Goal: Task Accomplishment & Management: Manage account settings

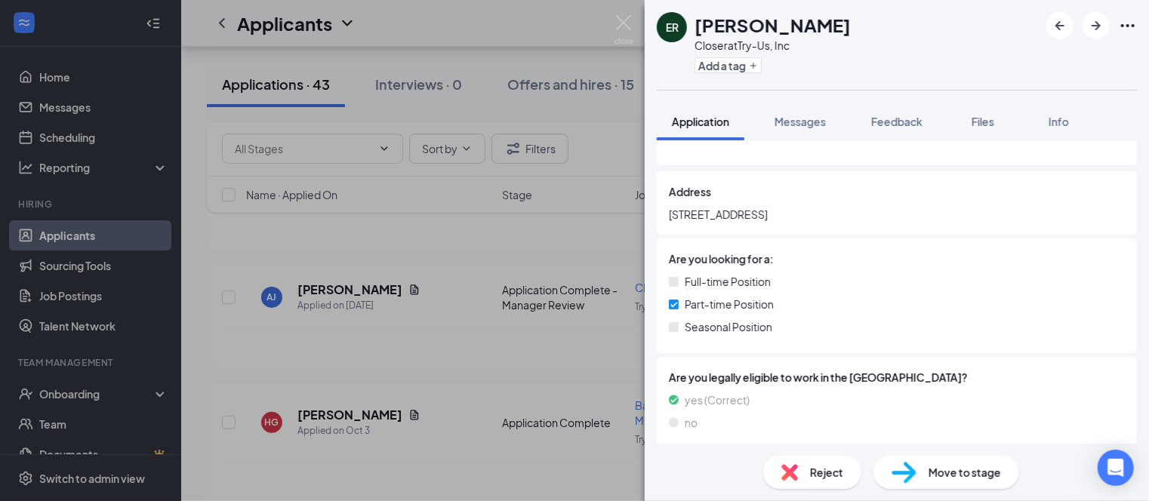
scroll to position [226, 0]
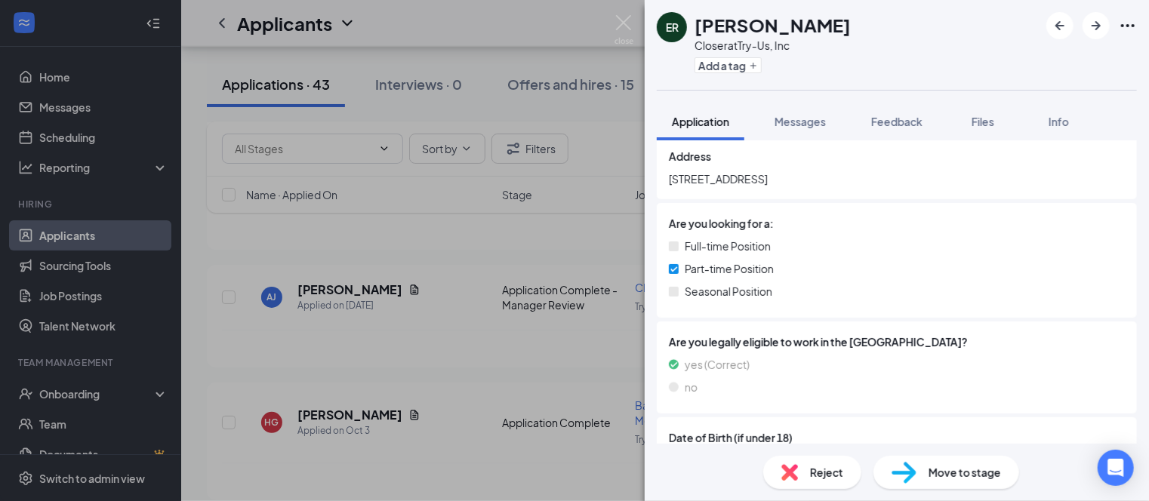
click at [805, 476] on div "Reject" at bounding box center [812, 472] width 98 height 33
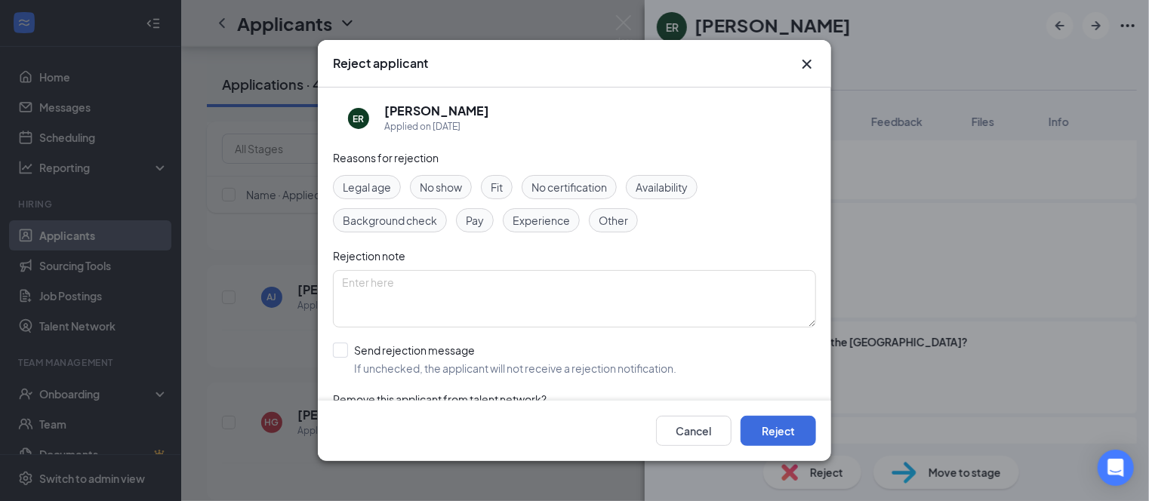
click at [624, 222] on span "Other" at bounding box center [613, 220] width 29 height 17
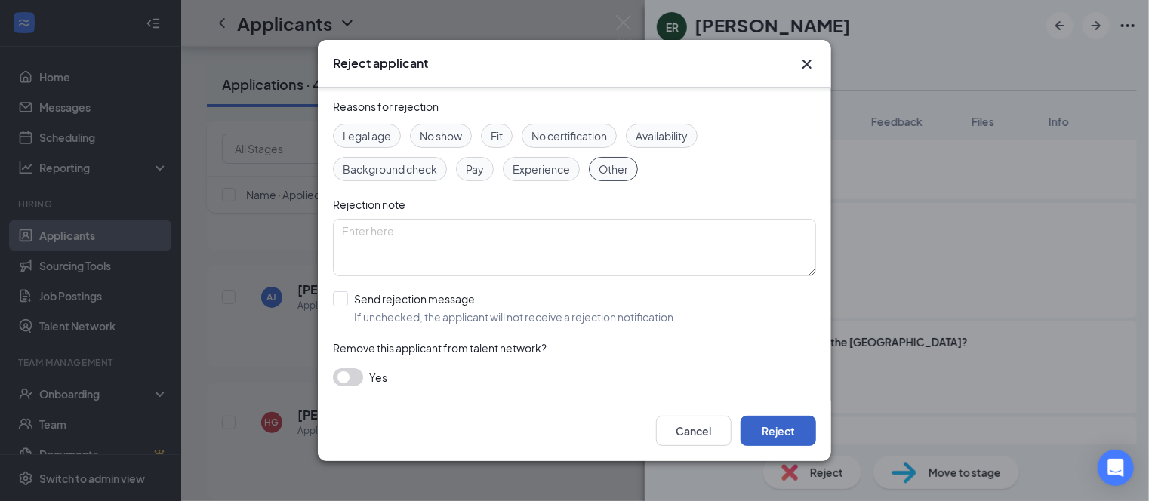
click at [765, 429] on button "Reject" at bounding box center [777, 431] width 75 height 30
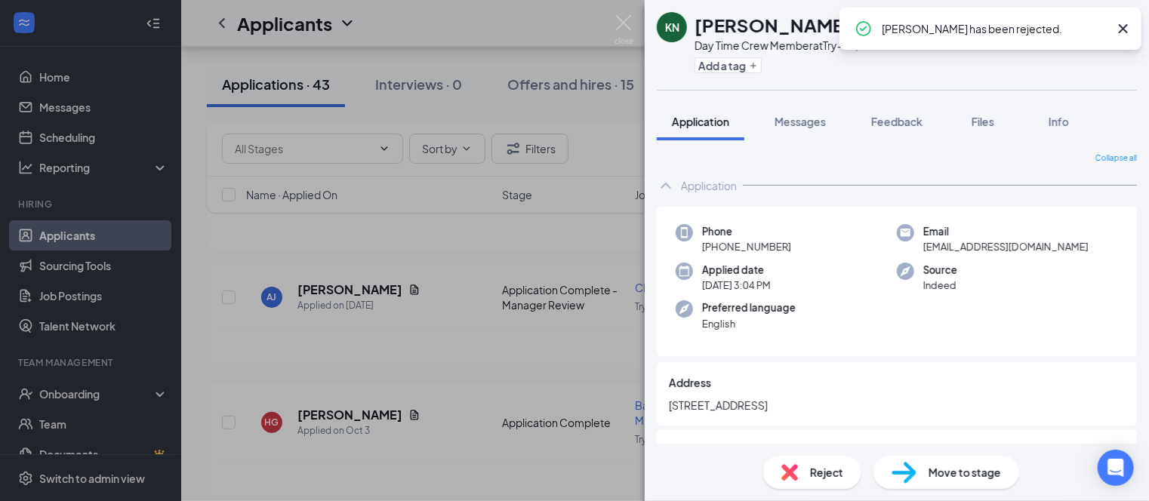
click at [832, 175] on div "Application" at bounding box center [897, 186] width 480 height 30
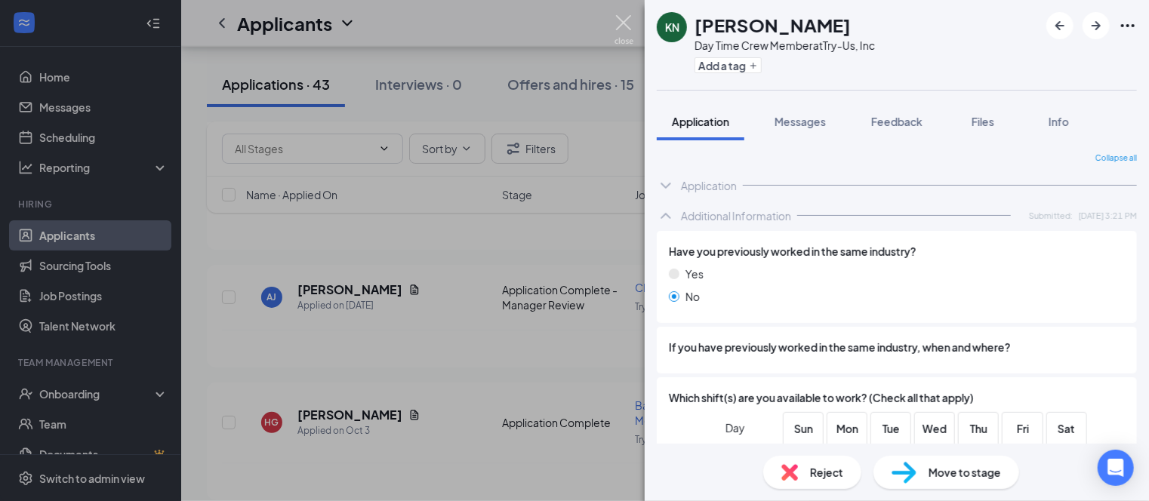
click at [623, 22] on img at bounding box center [623, 29] width 19 height 29
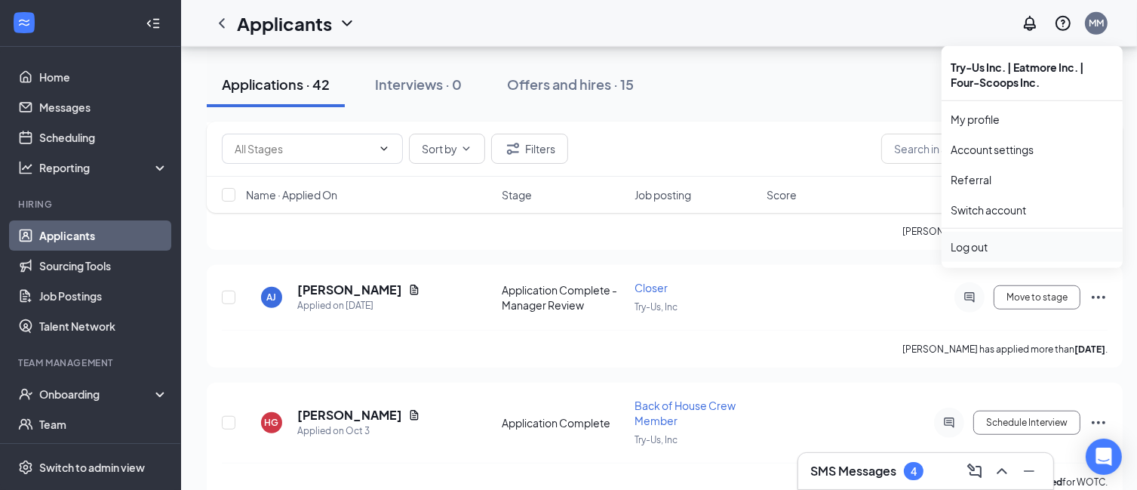
click at [970, 245] on div "Log out" at bounding box center [1032, 246] width 163 height 15
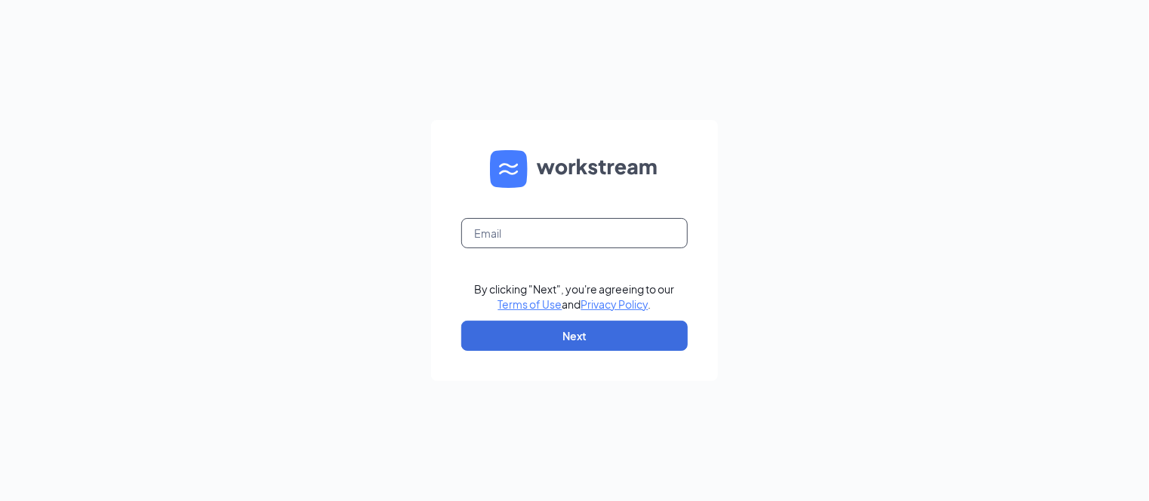
click at [592, 230] on input "text" at bounding box center [574, 233] width 226 height 30
type input "[EMAIL_ADDRESS][DOMAIN_NAME]"
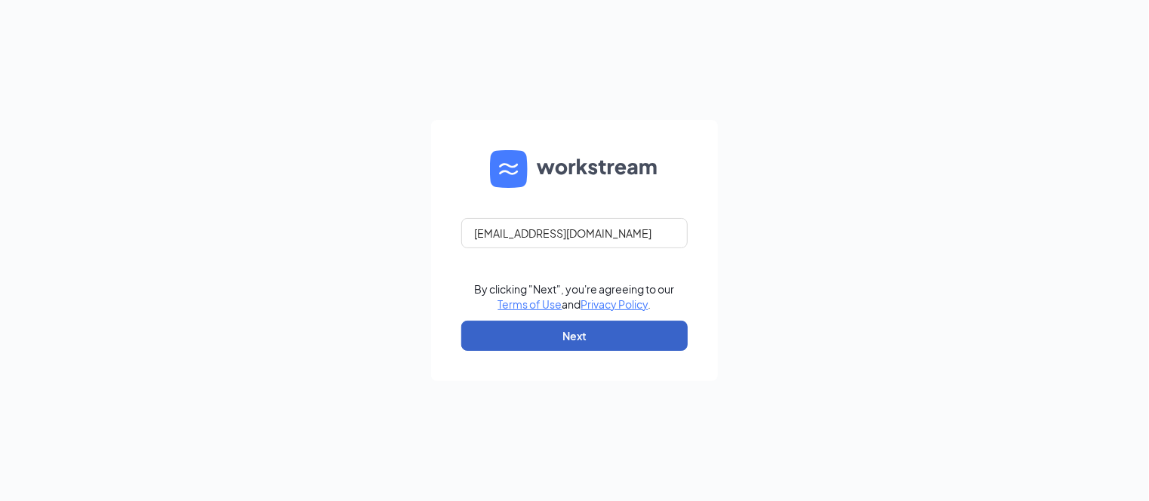
click at [587, 331] on button "Next" at bounding box center [574, 336] width 226 height 30
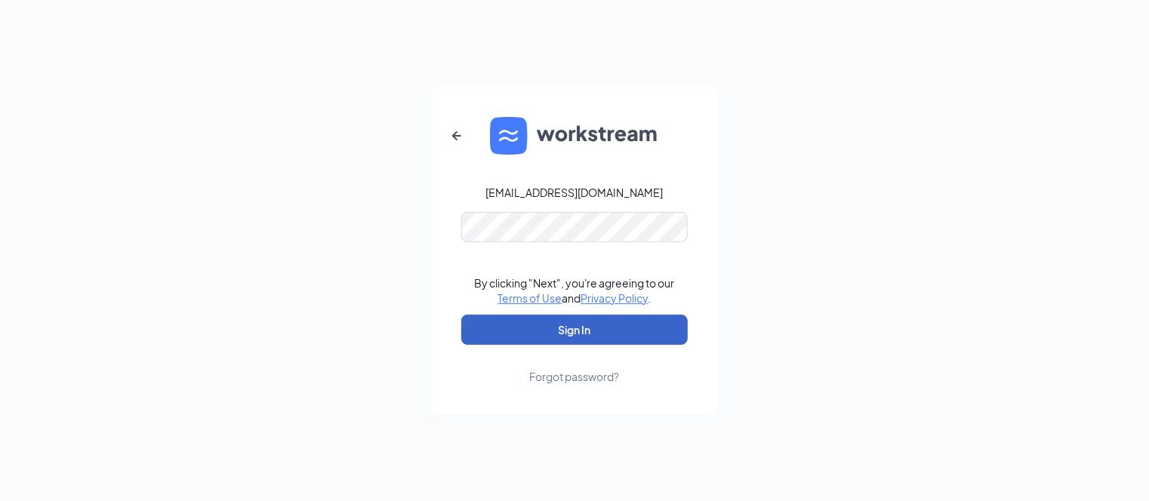
click at [583, 322] on button "Sign In" at bounding box center [574, 330] width 226 height 30
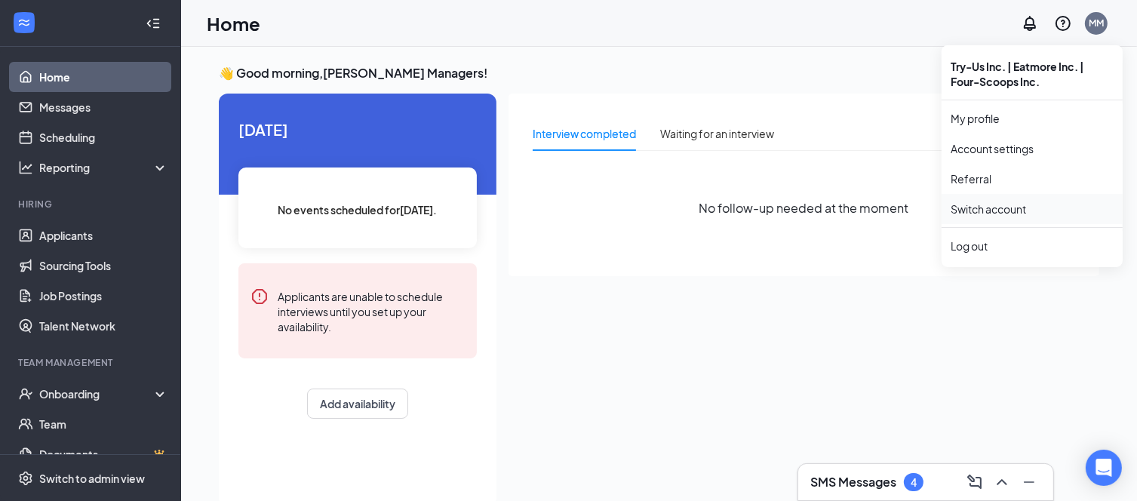
click at [997, 208] on link "Switch account" at bounding box center [988, 209] width 75 height 14
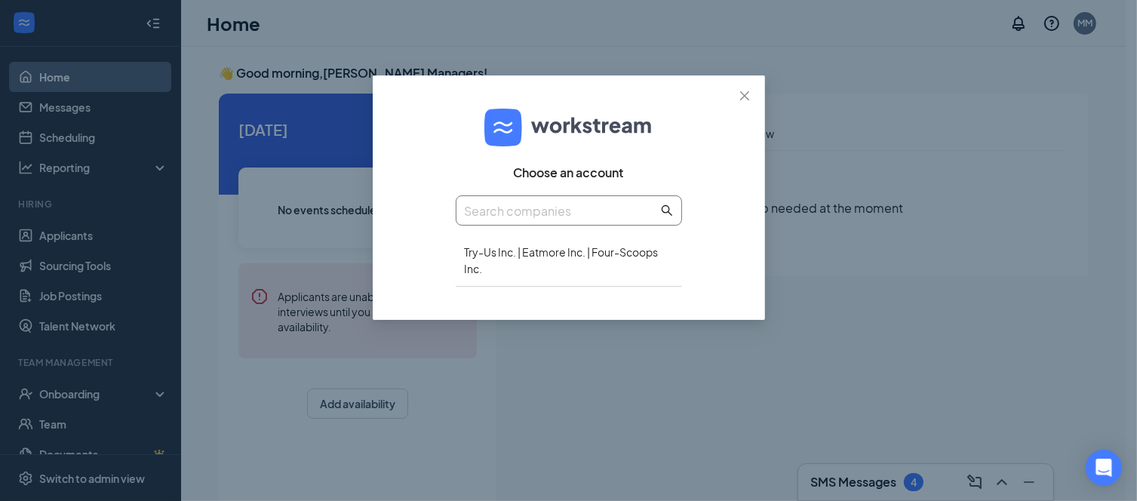
click at [567, 213] on input "text" at bounding box center [561, 211] width 193 height 19
drag, startPoint x: 741, startPoint y: 96, endPoint x: 857, endPoint y: 90, distance: 115.6
click at [743, 96] on icon "close" at bounding box center [745, 96] width 12 height 12
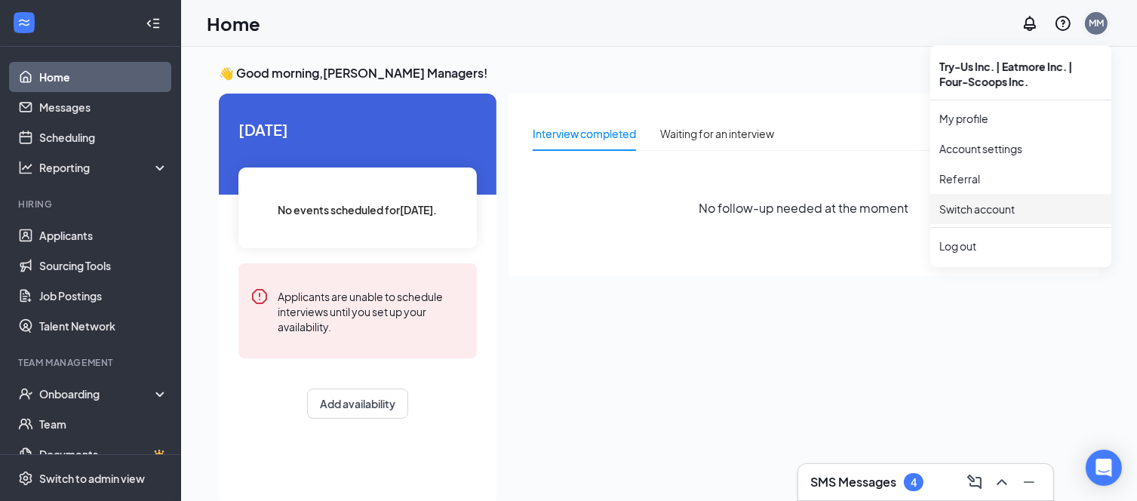
click at [1095, 29] on div "MM" at bounding box center [1096, 23] width 15 height 13
click at [963, 244] on div "Log out" at bounding box center [1021, 246] width 163 height 15
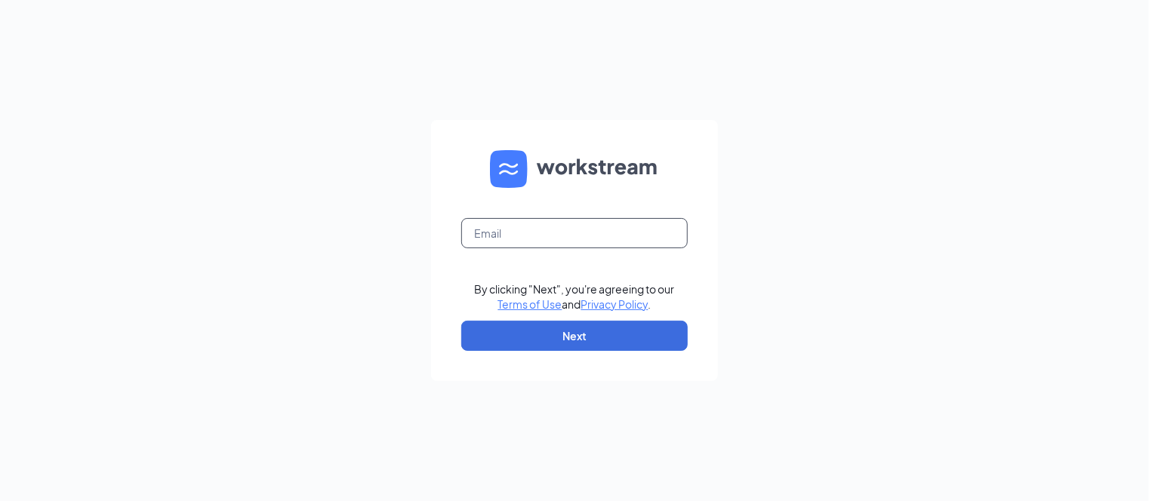
click at [554, 234] on input "text" at bounding box center [574, 233] width 226 height 30
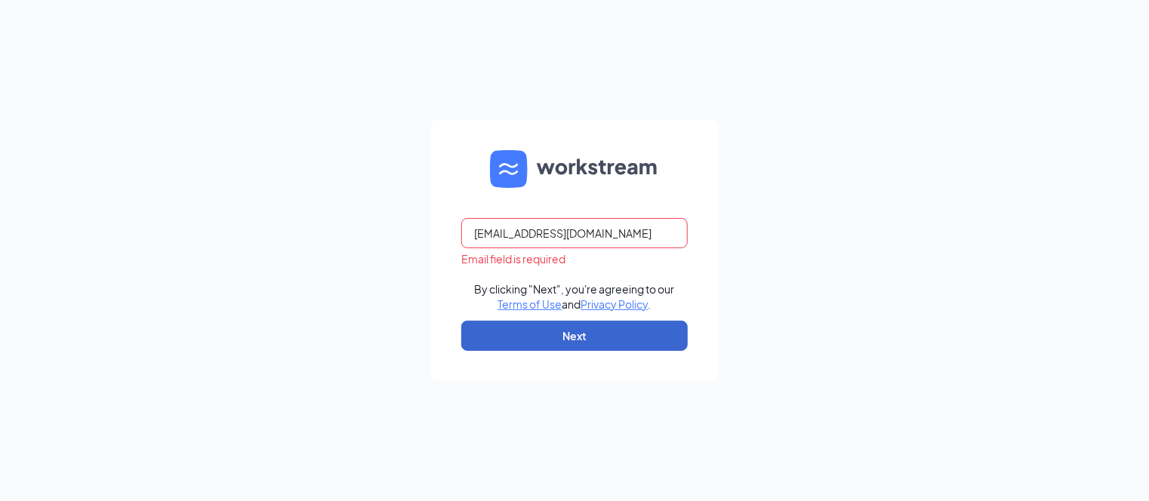
type input "managers@hansenroadculvers.com"
click at [534, 337] on button "Next" at bounding box center [574, 336] width 226 height 30
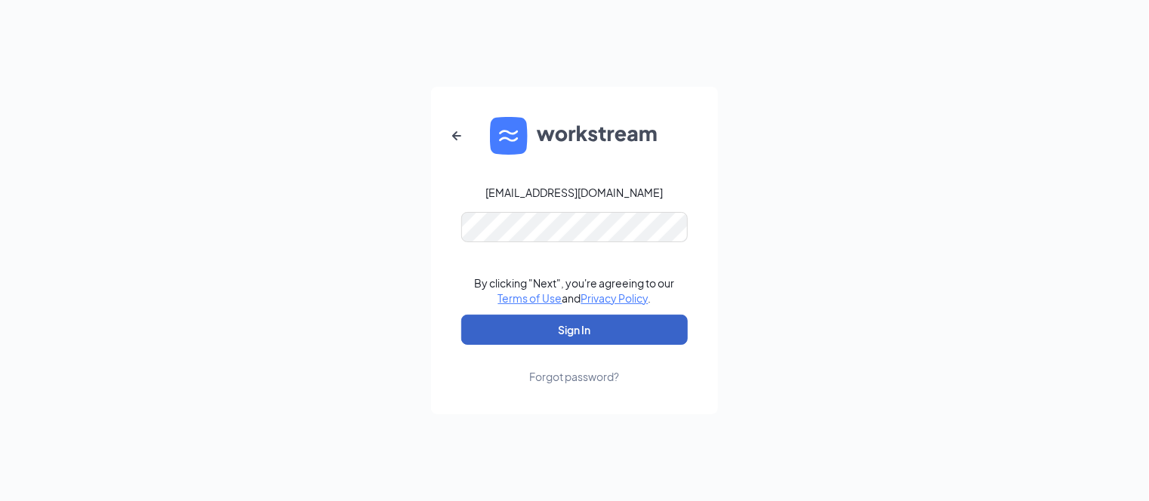
click at [519, 334] on button "Sign In" at bounding box center [574, 330] width 226 height 30
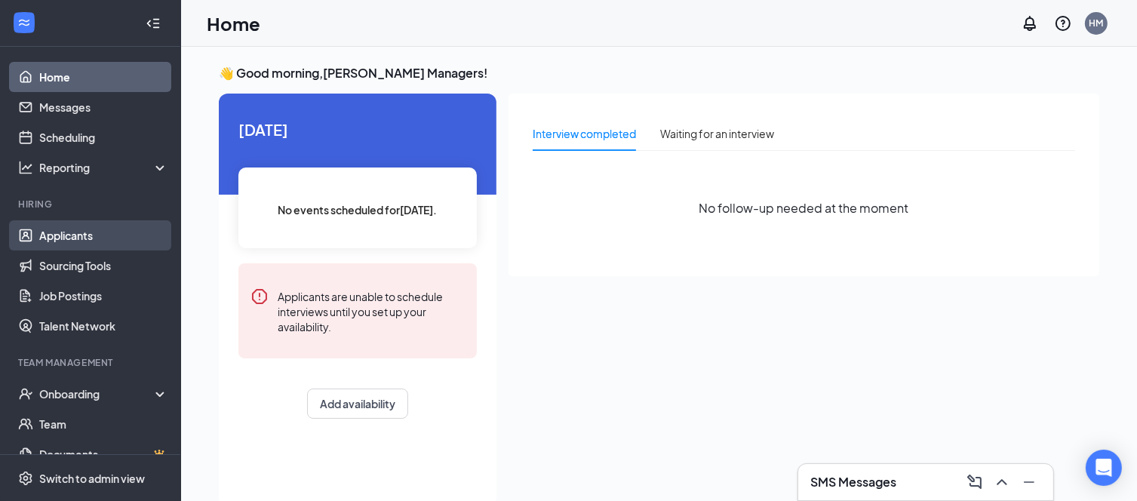
click at [93, 233] on link "Applicants" at bounding box center [103, 235] width 129 height 30
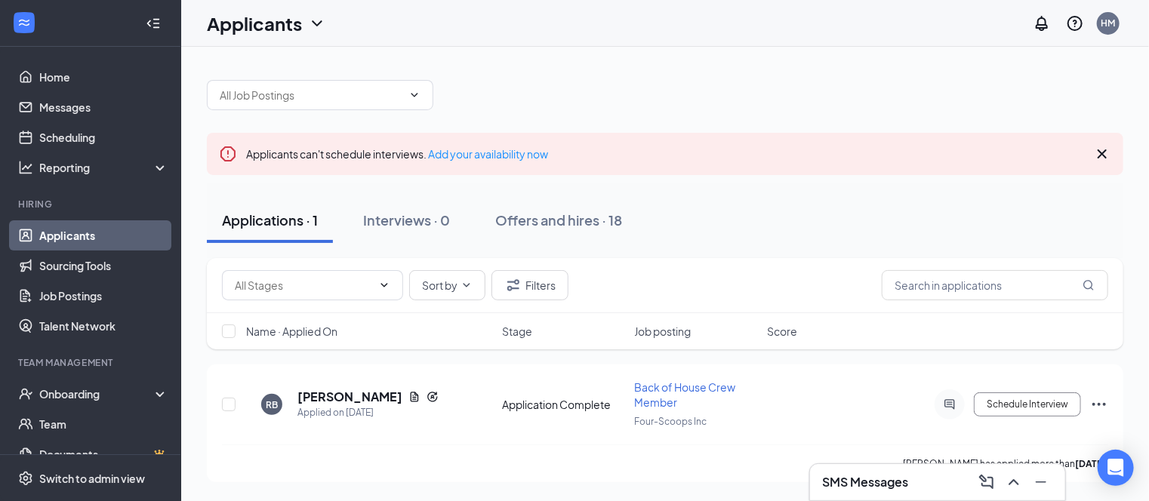
click at [761, 214] on div "Applications · 1 Interviews · 0 Offers and hires · 18" at bounding box center [665, 220] width 916 height 45
click at [1042, 479] on icon "Minimize" at bounding box center [1041, 482] width 18 height 18
